Goal: Find specific page/section: Find specific page/section

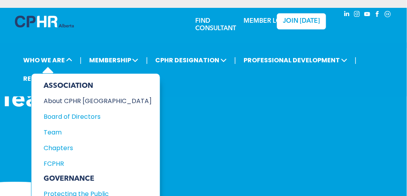
click at [64, 101] on div "About CPHR [GEOGRAPHIC_DATA]" at bounding box center [92, 101] width 97 height 10
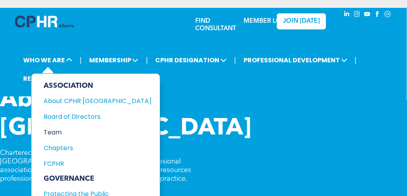
click at [51, 129] on div "Team" at bounding box center [92, 133] width 97 height 10
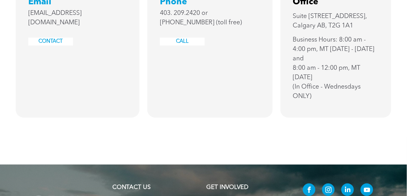
scroll to position [2077, 0]
